Goal: Task Accomplishment & Management: Manage account settings

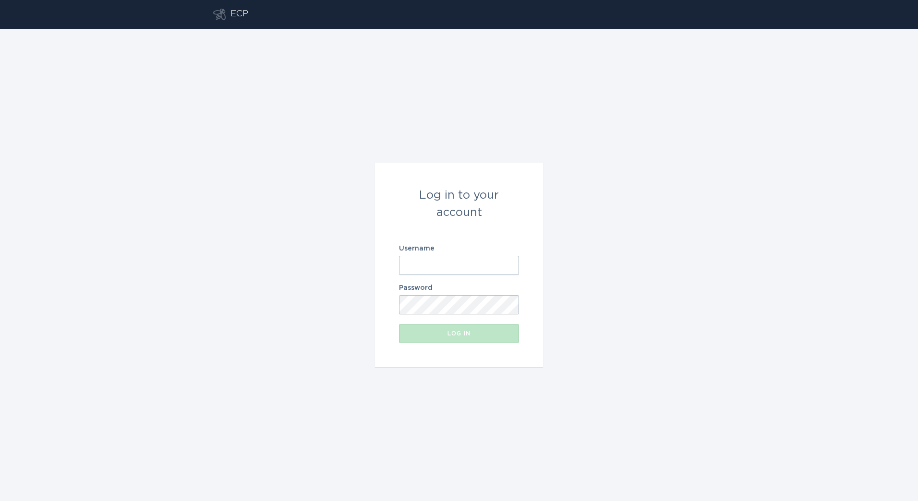
drag, startPoint x: 465, startPoint y: 269, endPoint x: 501, endPoint y: 268, distance: 36.5
click at [465, 268] on input "Username" at bounding box center [459, 265] width 120 height 19
paste input "[PERSON_NAME][EMAIL_ADDRESS][DOMAIN_NAME]"
type input "[PERSON_NAME][EMAIL_ADDRESS][DOMAIN_NAME]"
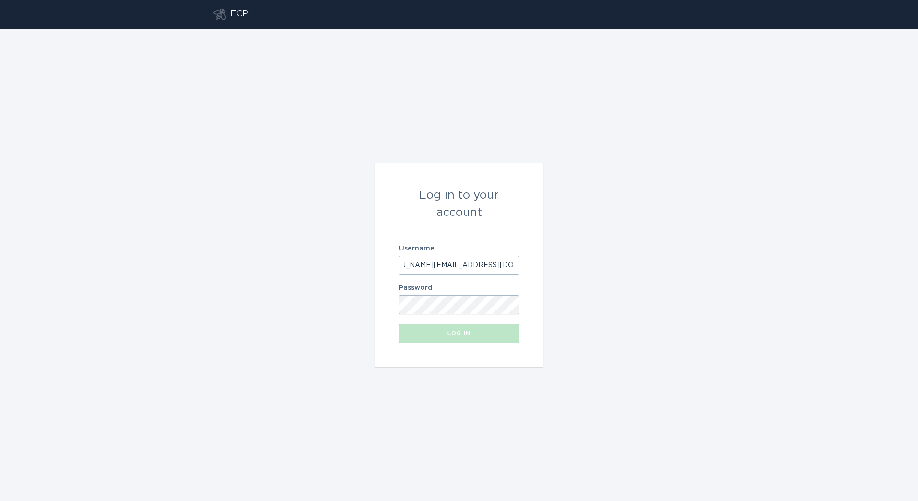
scroll to position [0, 0]
click at [482, 338] on button "Log in" at bounding box center [459, 333] width 120 height 19
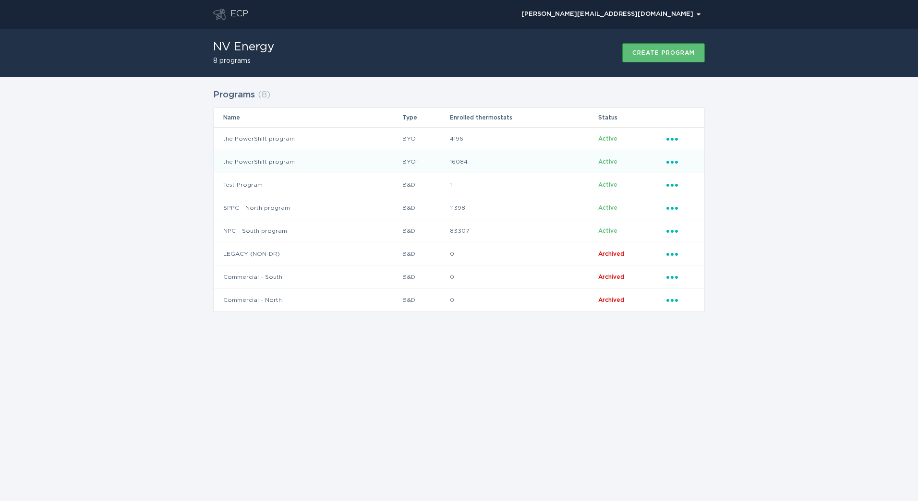
click at [668, 163] on icon "Popover menu" at bounding box center [672, 162] width 12 height 3
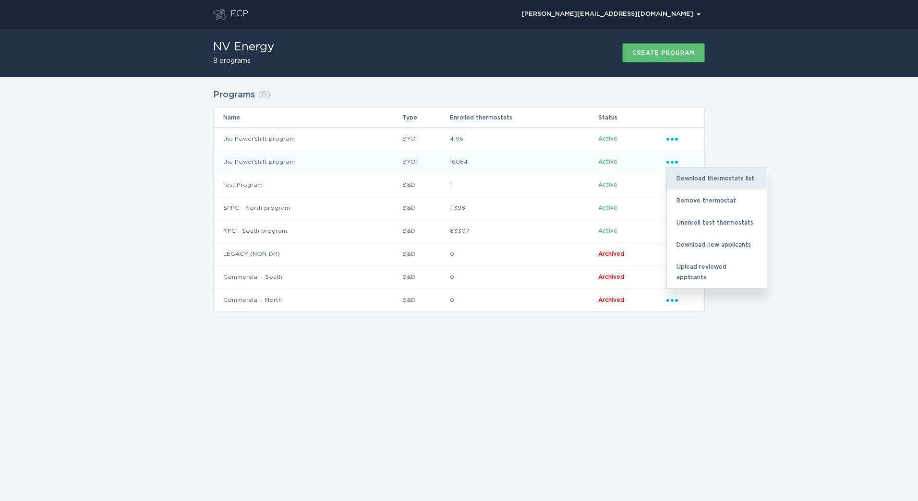
click at [710, 183] on div "Download thermostats list" at bounding box center [717, 179] width 100 height 22
click at [739, 180] on div "Download thermostats list" at bounding box center [717, 179] width 100 height 22
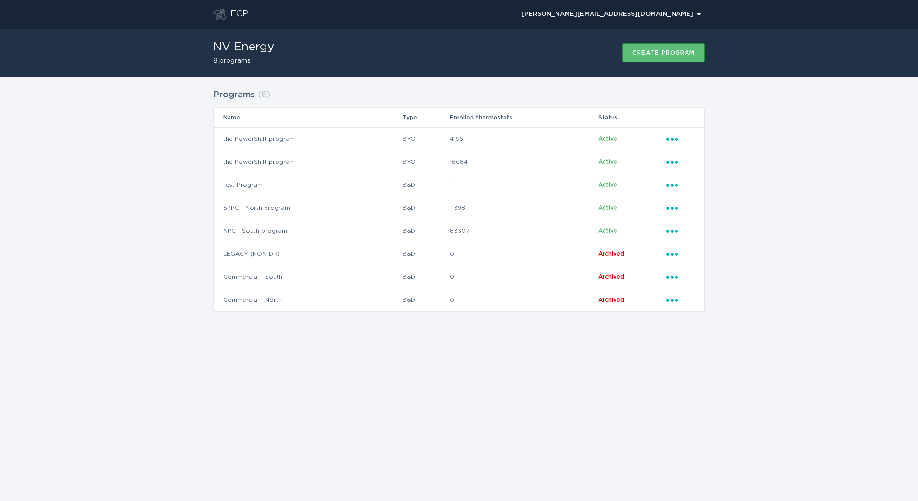
drag, startPoint x: 752, startPoint y: 177, endPoint x: 752, endPoint y: 169, distance: 8.2
click at [752, 177] on div "Programs ( 8 ) Name Type Enrolled thermostats Status the PowerShift program BYO…" at bounding box center [459, 206] width 918 height 259
